Goal: Find contact information: Find contact information

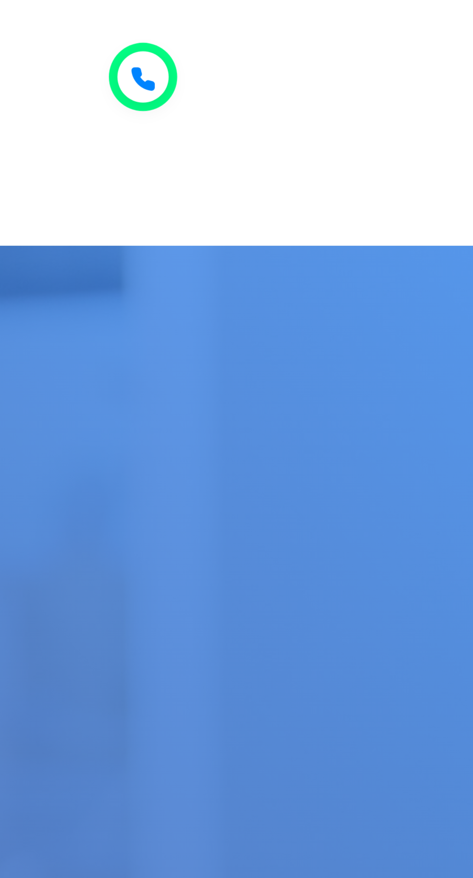
click at [401, 16] on icon at bounding box center [399, 18] width 6 height 6
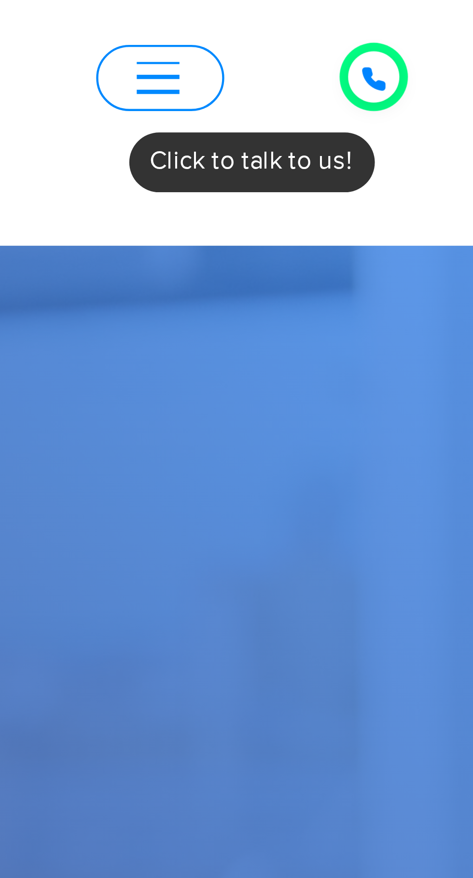
click at [396, 18] on icon at bounding box center [399, 18] width 6 height 6
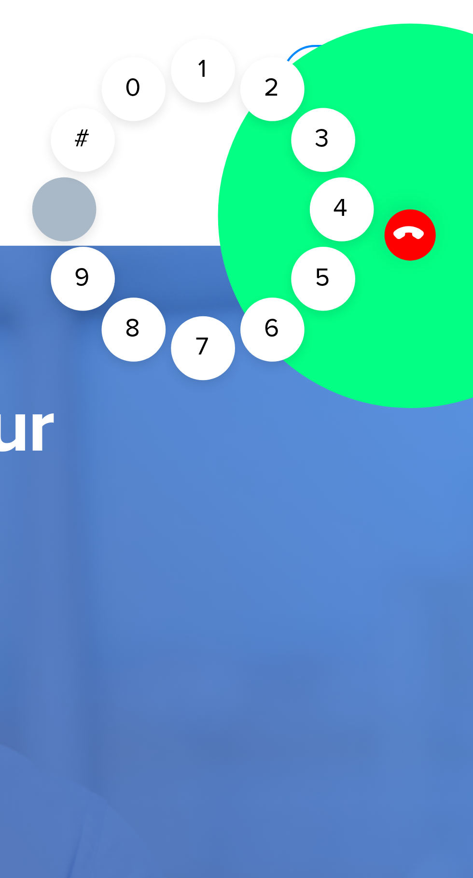
click at [331, 22] on div "2" at bounding box center [333, 20] width 14 height 14
click at [318, 15] on div "1" at bounding box center [318, 16] width 14 height 14
click at [331, 21] on div "2" at bounding box center [333, 20] width 14 height 14
click at [329, 22] on div "2" at bounding box center [333, 20] width 14 height 14
click at [366, 55] on icon at bounding box center [364, 52] width 8 height 8
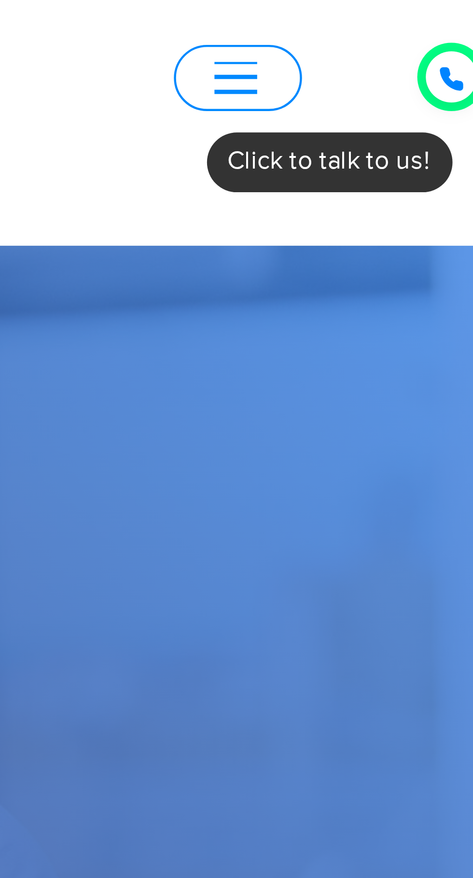
click at [350, 15] on span "button" at bounding box center [350, 17] width 10 height 7
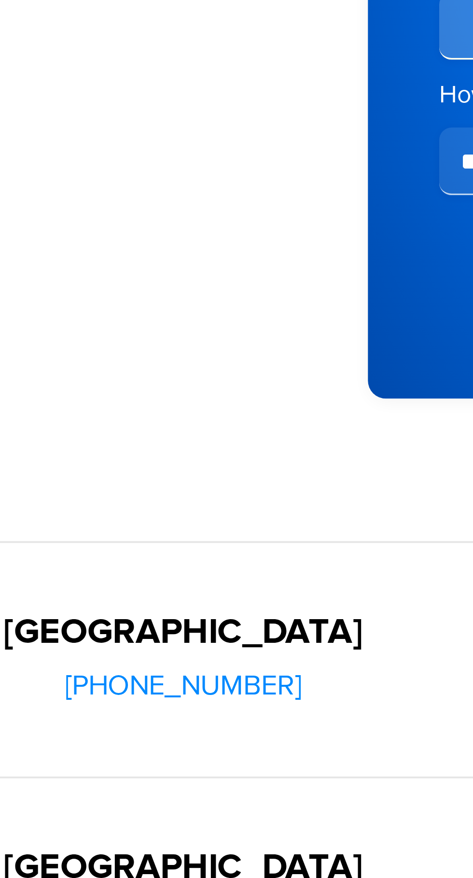
click at [143, 644] on span "[PHONE_NUMBER]" at bounding box center [153, 648] width 64 height 8
